Goal: Check status: Check status

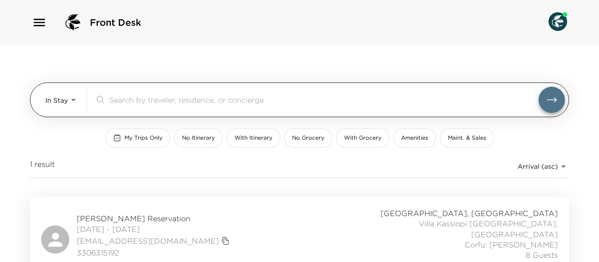
click at [70, 103] on body "Front Desk In Stay In-Stay ​ My Trips Only No Itinerary With Itinerary No Groce…" at bounding box center [299, 131] width 599 height 262
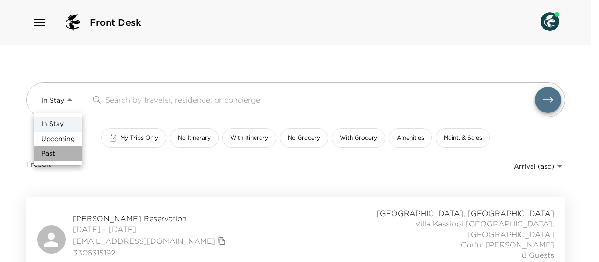
click at [57, 159] on li "Past" at bounding box center [58, 153] width 49 height 15
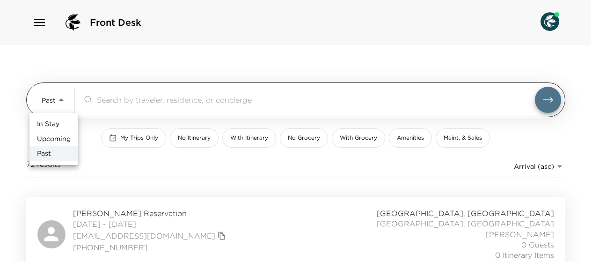
click at [63, 96] on body "Front Desk Past Past ​ My Trips Only No Itinerary With Itinerary No Grocery Wit…" at bounding box center [299, 131] width 599 height 262
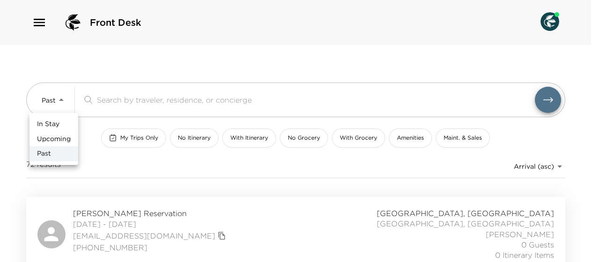
click at [57, 137] on span "Upcoming" at bounding box center [54, 138] width 34 height 9
type input "Upcoming"
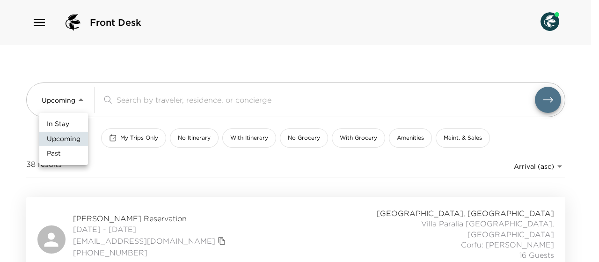
click at [343, 184] on div at bounding box center [299, 131] width 599 height 262
click at [297, 168] on div at bounding box center [299, 131] width 599 height 262
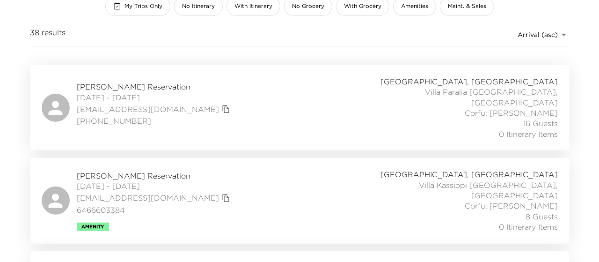
scroll to position [139, 0]
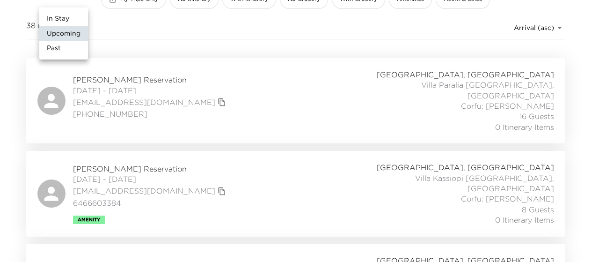
click at [140, 44] on div at bounding box center [299, 131] width 599 height 262
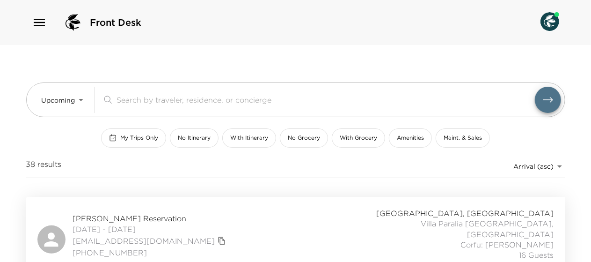
click at [131, 213] on span "[PERSON_NAME] Reservation" at bounding box center [150, 218] width 155 height 10
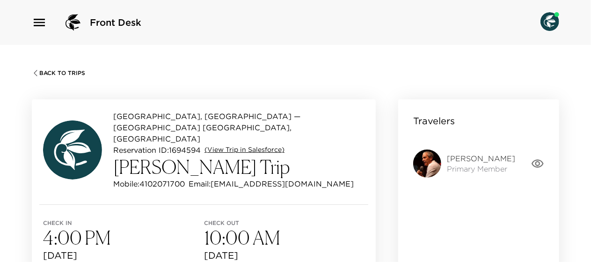
click at [246, 145] on link "(View Trip in Salesforce)" at bounding box center [245, 149] width 80 height 9
